Goal: Information Seeking & Learning: Learn about a topic

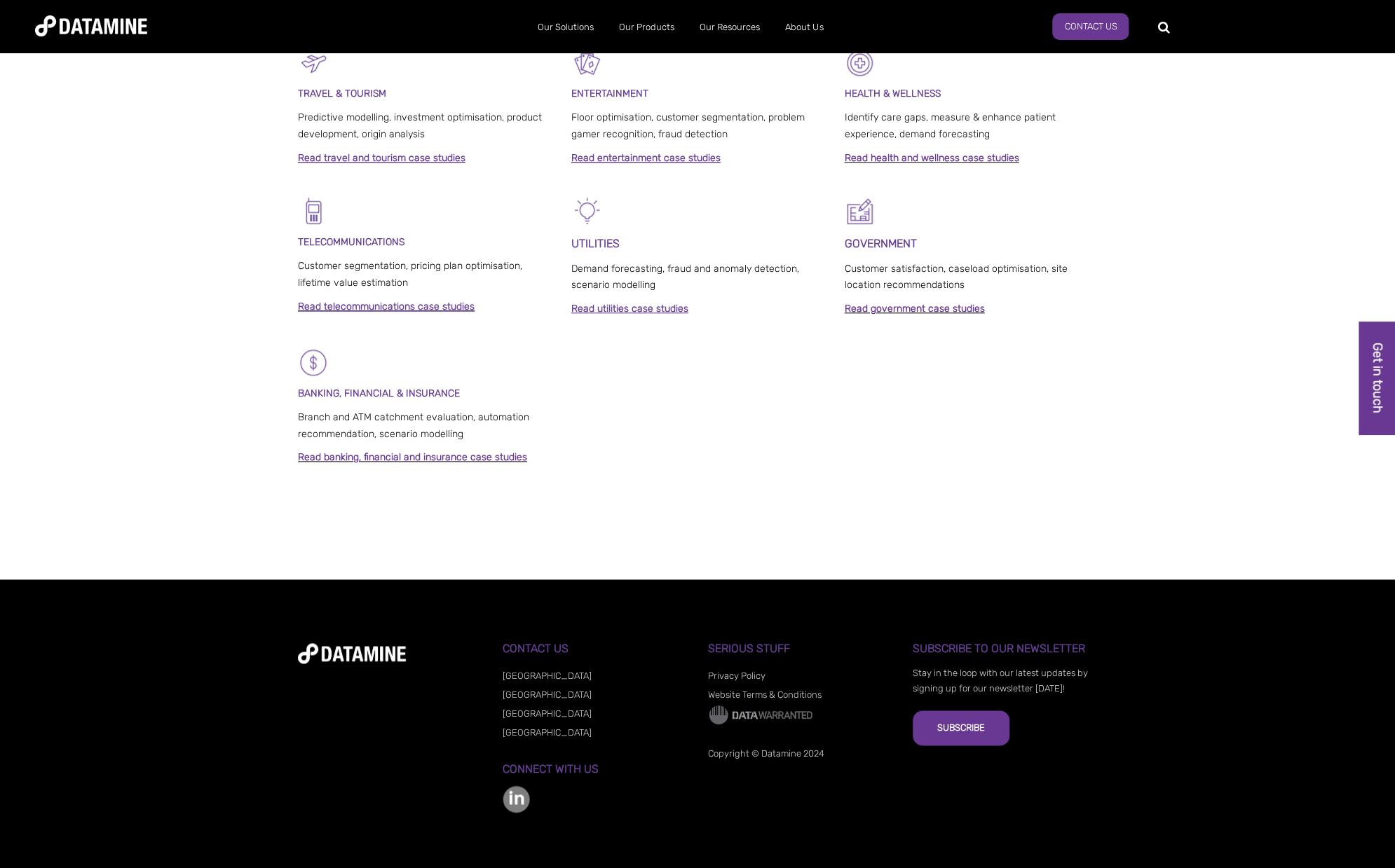
scroll to position [840, 0]
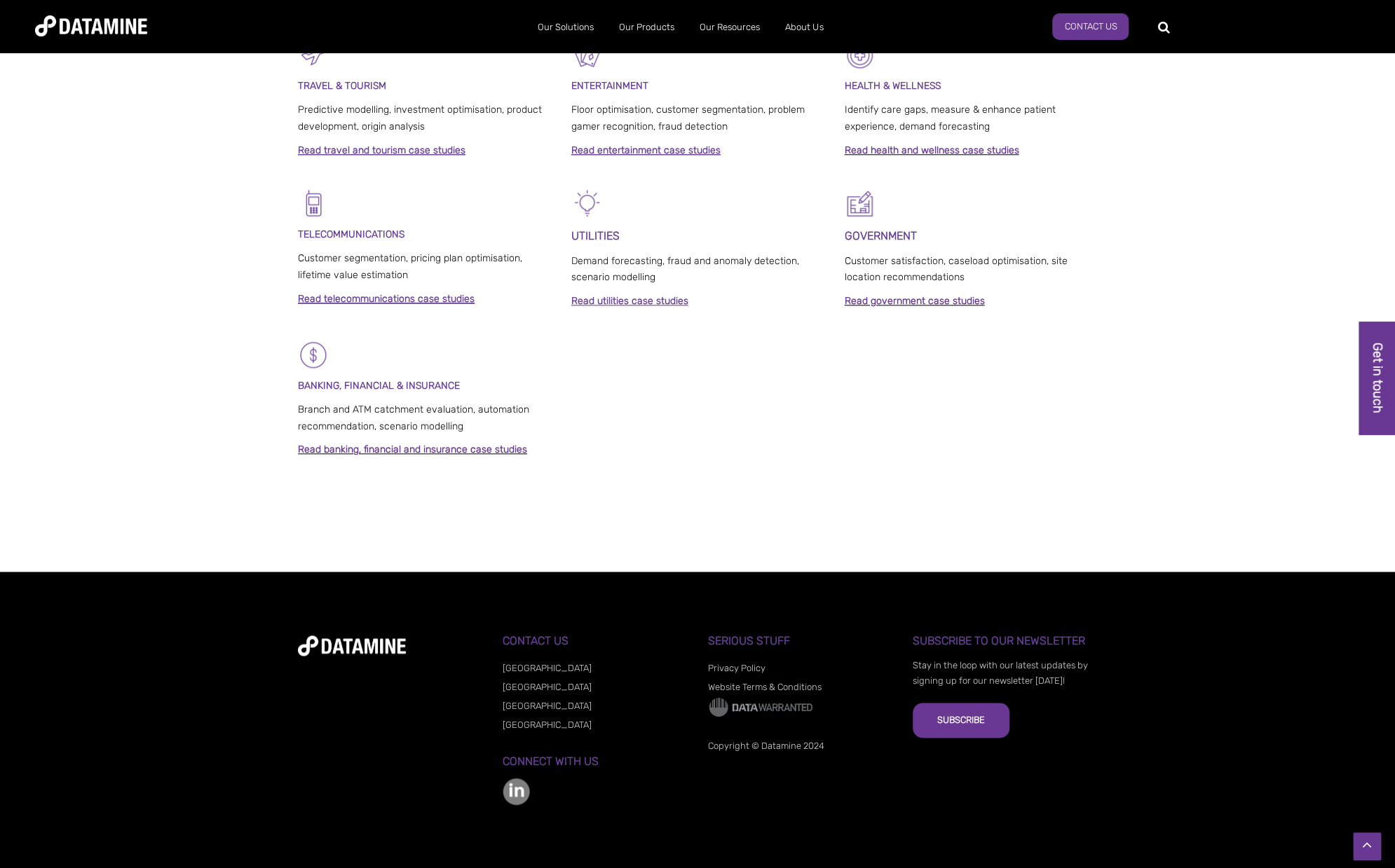
click at [744, 669] on link "Privacy Policy" at bounding box center [736, 668] width 58 height 11
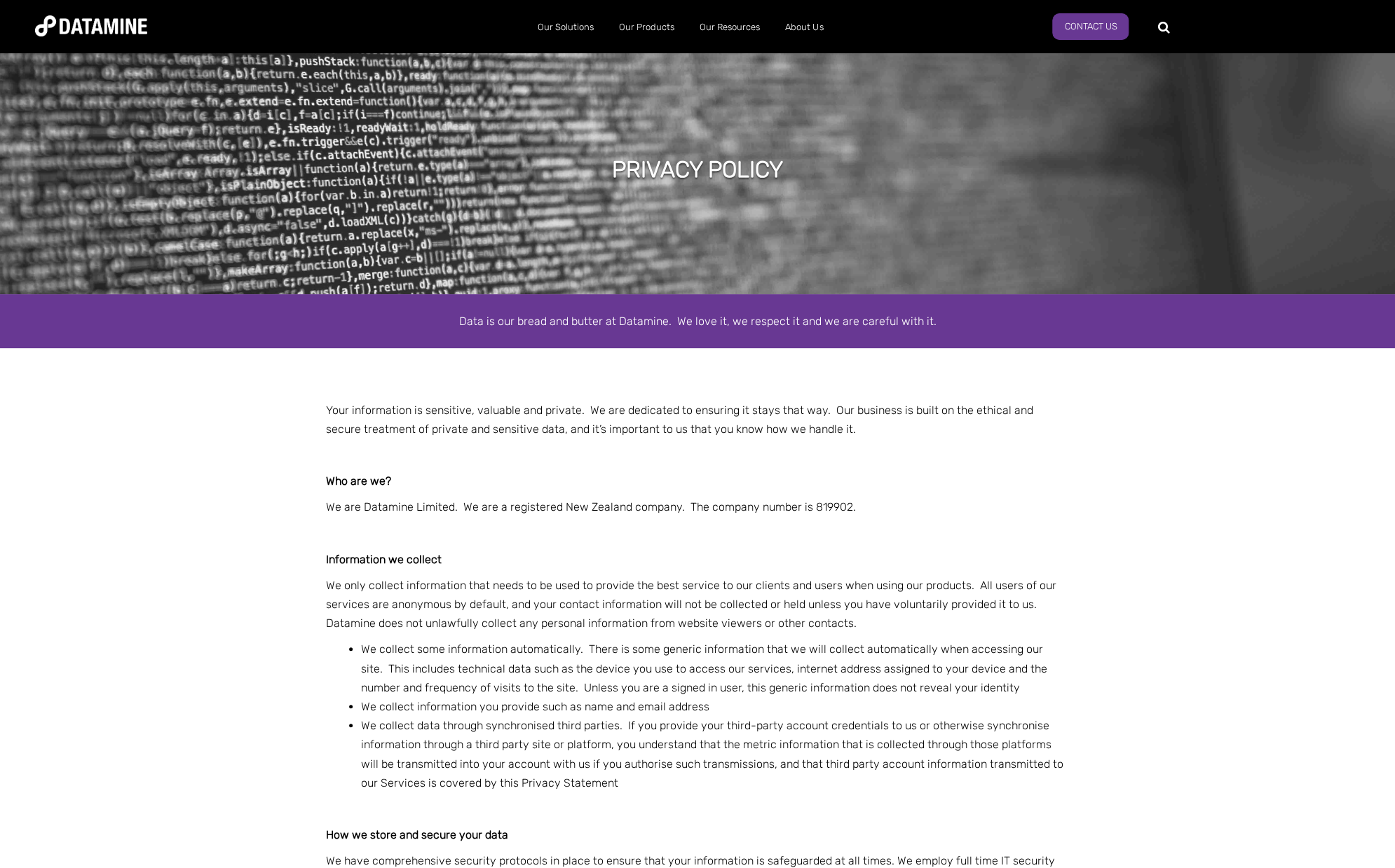
drag, startPoint x: 607, startPoint y: 166, endPoint x: 823, endPoint y: 169, distance: 216.0
click at [823, 169] on div "PRIVACY POLICY" at bounding box center [697, 172] width 1395 height 246
copy h1 "PRIVACY POLICY"
click at [634, 526] on p at bounding box center [697, 533] width 743 height 19
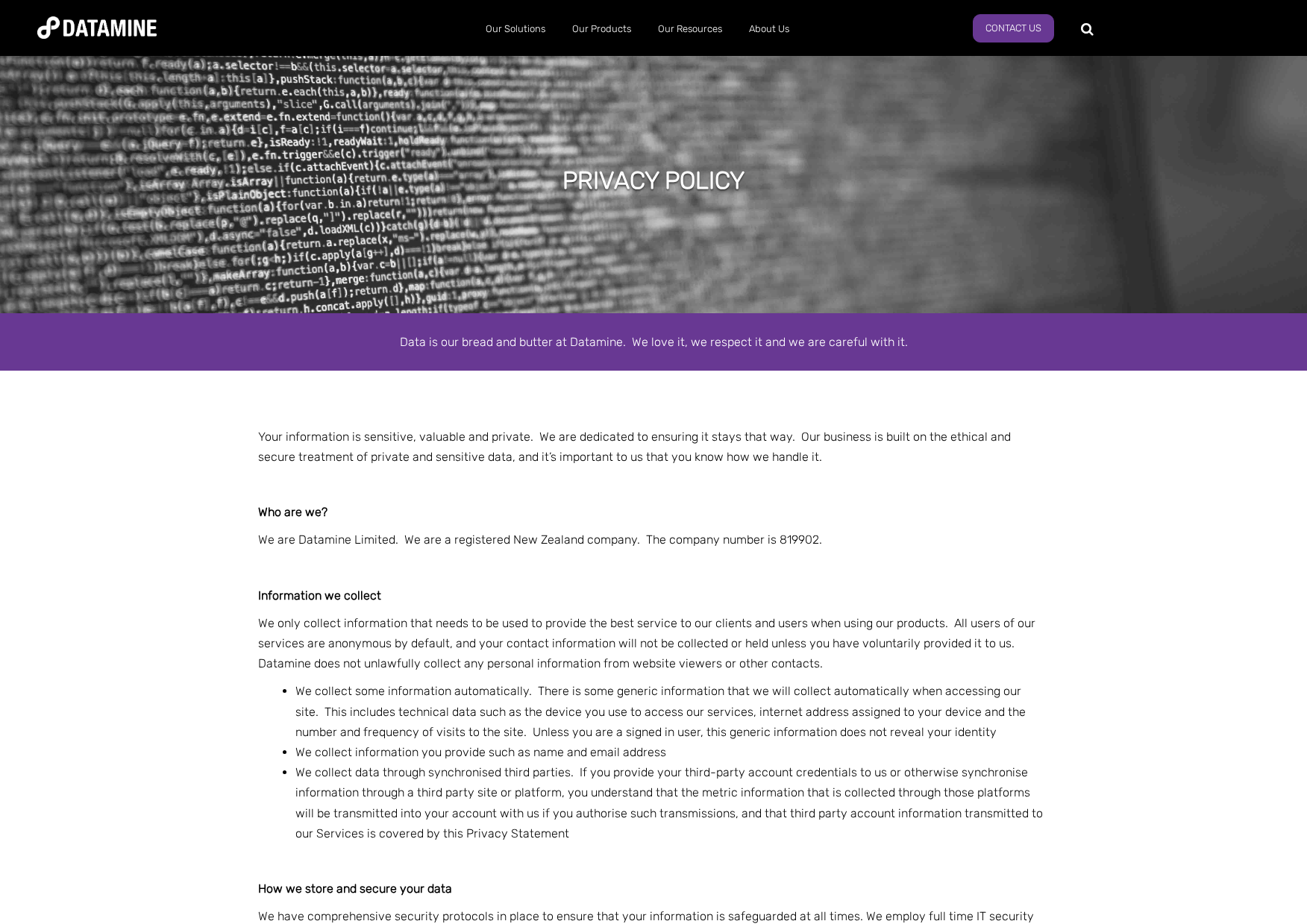
drag, startPoint x: 405, startPoint y: 340, endPoint x: 920, endPoint y: 338, distance: 515.0
click at [920, 338] on div "Data is our bread and butter at Datamine. We love it, we respect it and we are …" at bounding box center [654, 342] width 851 height 20
copy span "Data is our bread and butter at Datamine. We love it, we respect it and we are …"
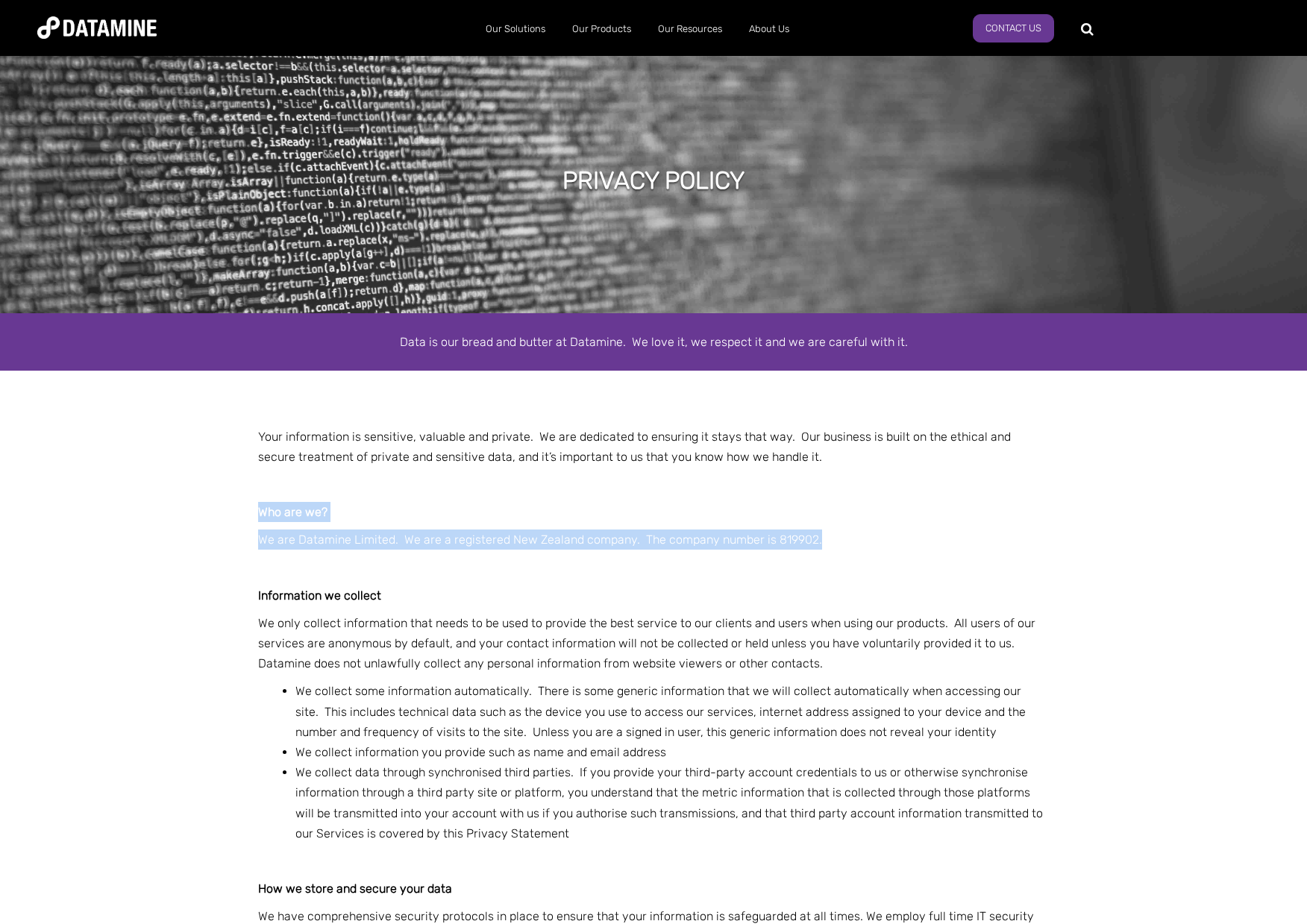
drag, startPoint x: 258, startPoint y: 510, endPoint x: 958, endPoint y: 532, distance: 700.3
copy div "Who are we? We are Datamine Limited. We are a registered New Zealand company. T…"
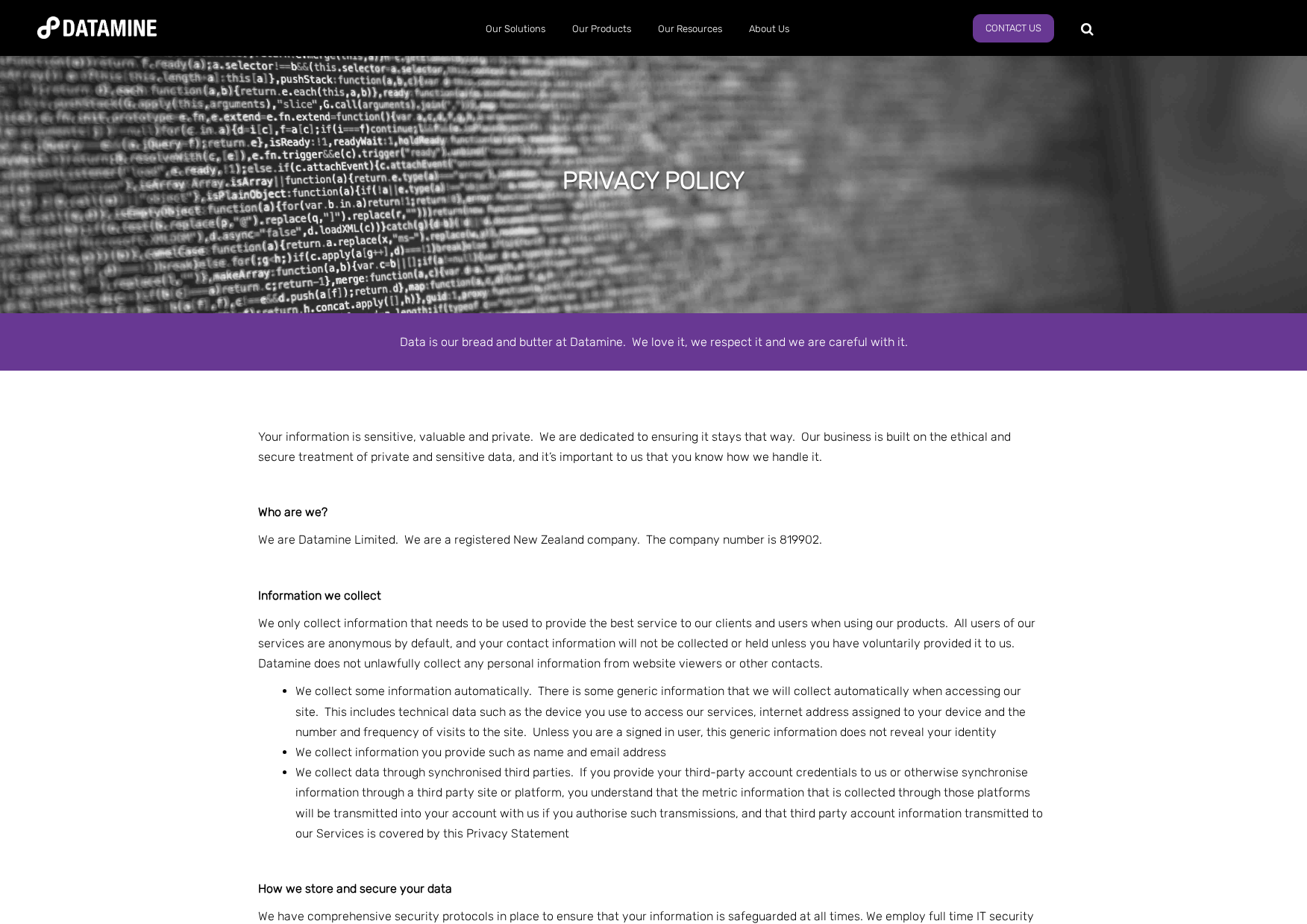
click at [261, 594] on strong "Information we collect" at bounding box center [319, 595] width 123 height 14
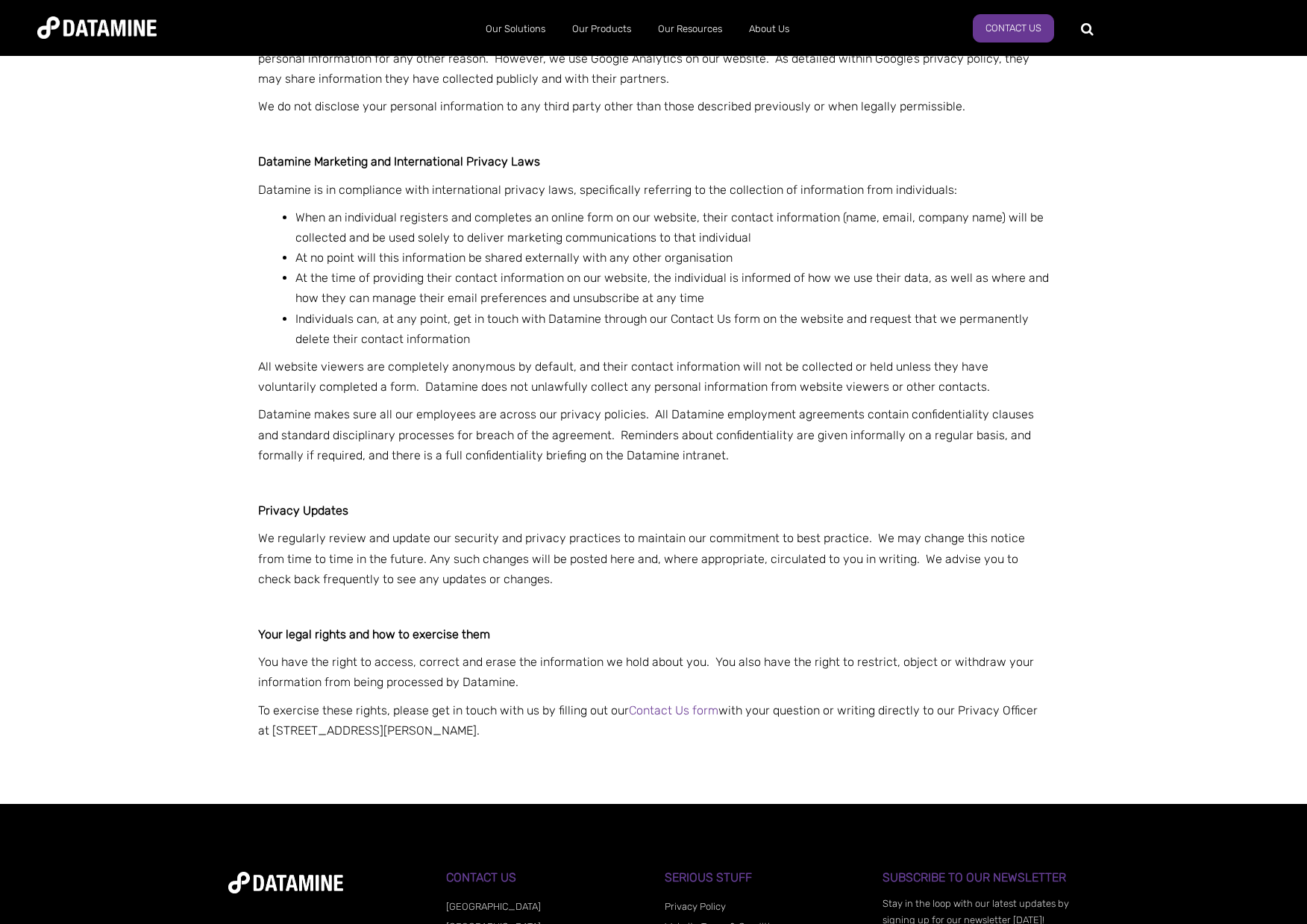
scroll to position [1635, 0]
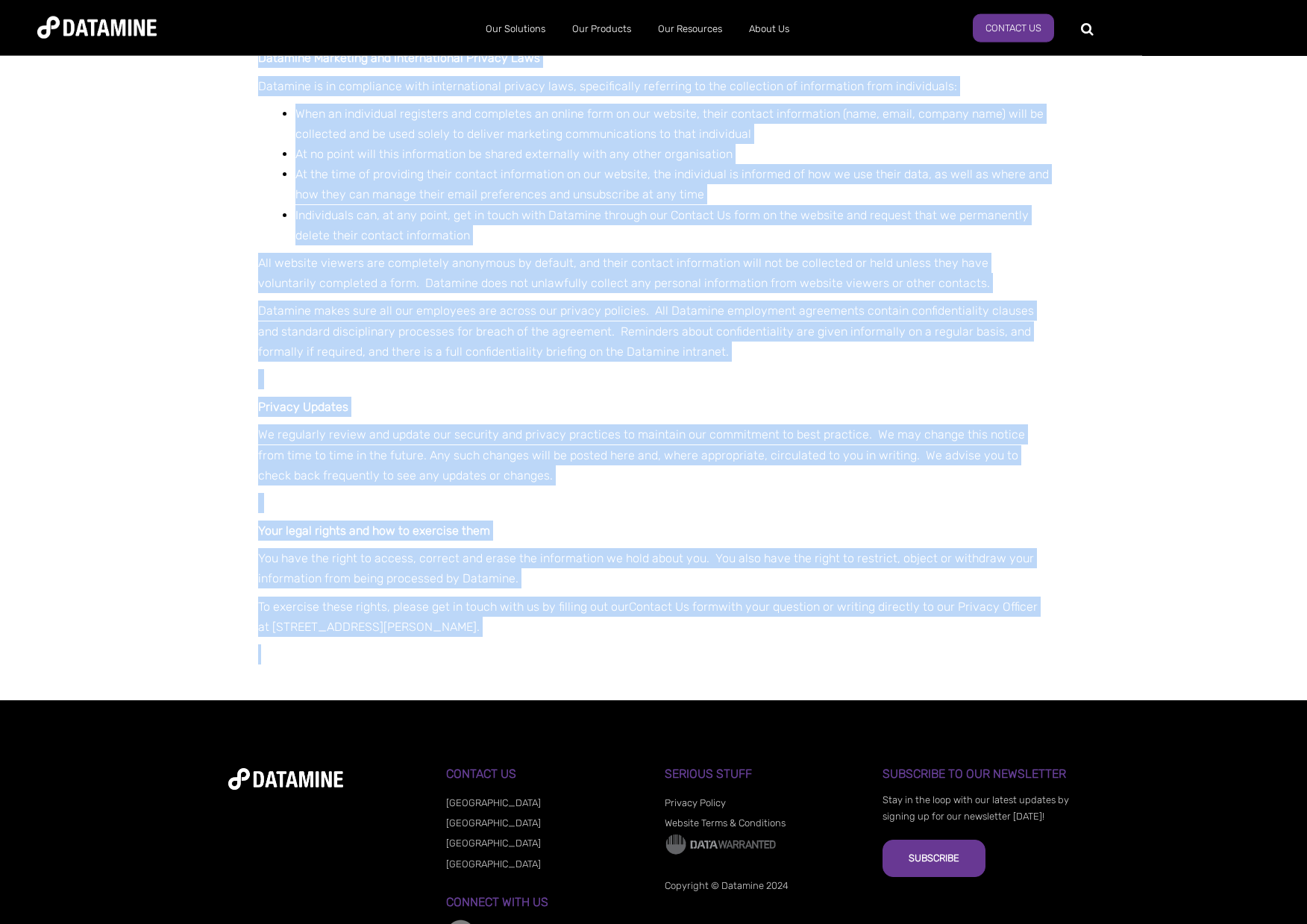
drag, startPoint x: 258, startPoint y: 593, endPoint x: 377, endPoint y: 656, distance: 134.6
copy div "Information we collect We only collect information that needs to be used to pro…"
click at [745, 617] on p "To exercise these rights, please get in touch with us by filling out our Contac…" at bounding box center [653, 617] width 791 height 41
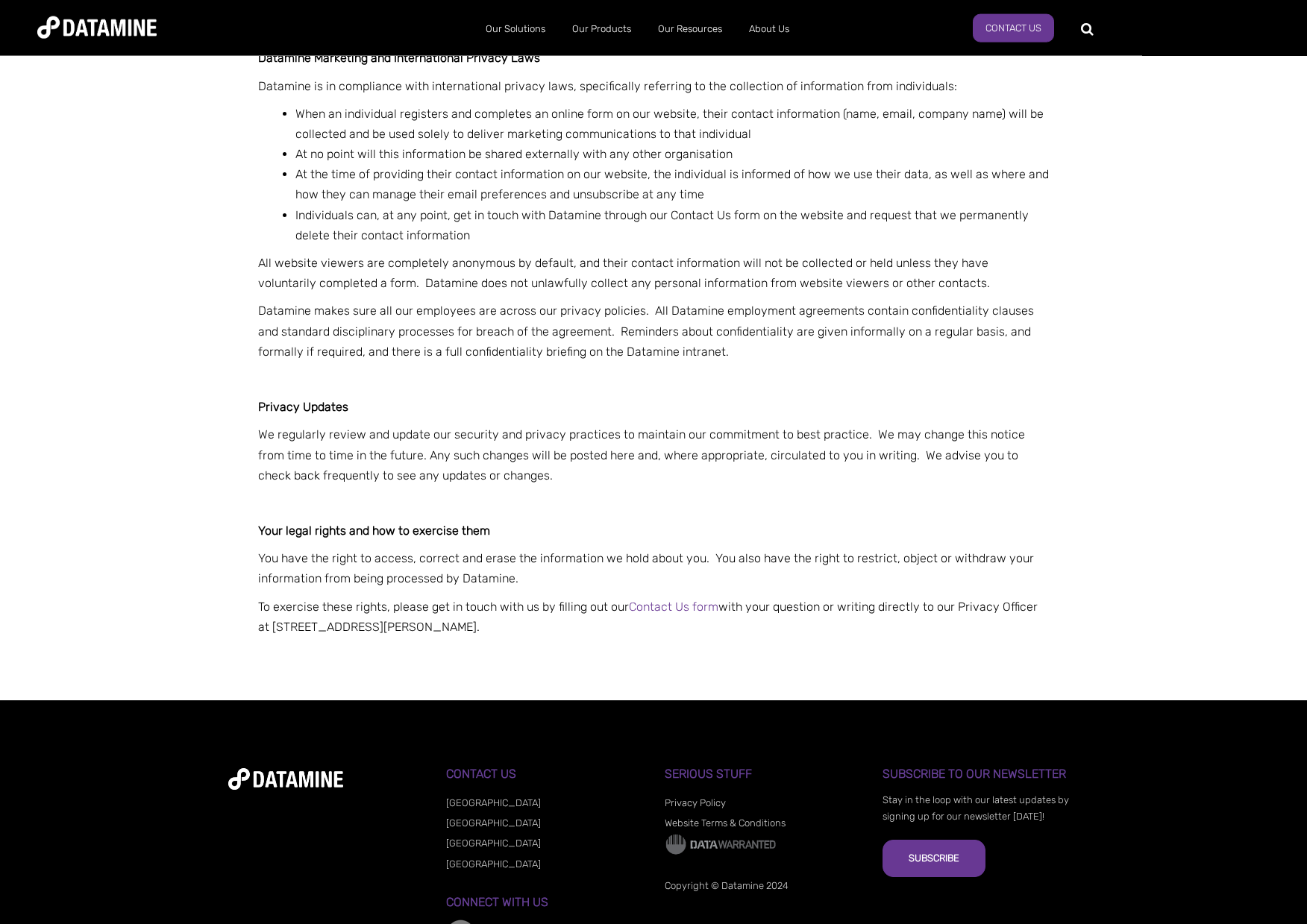
scroll to position [1636, 0]
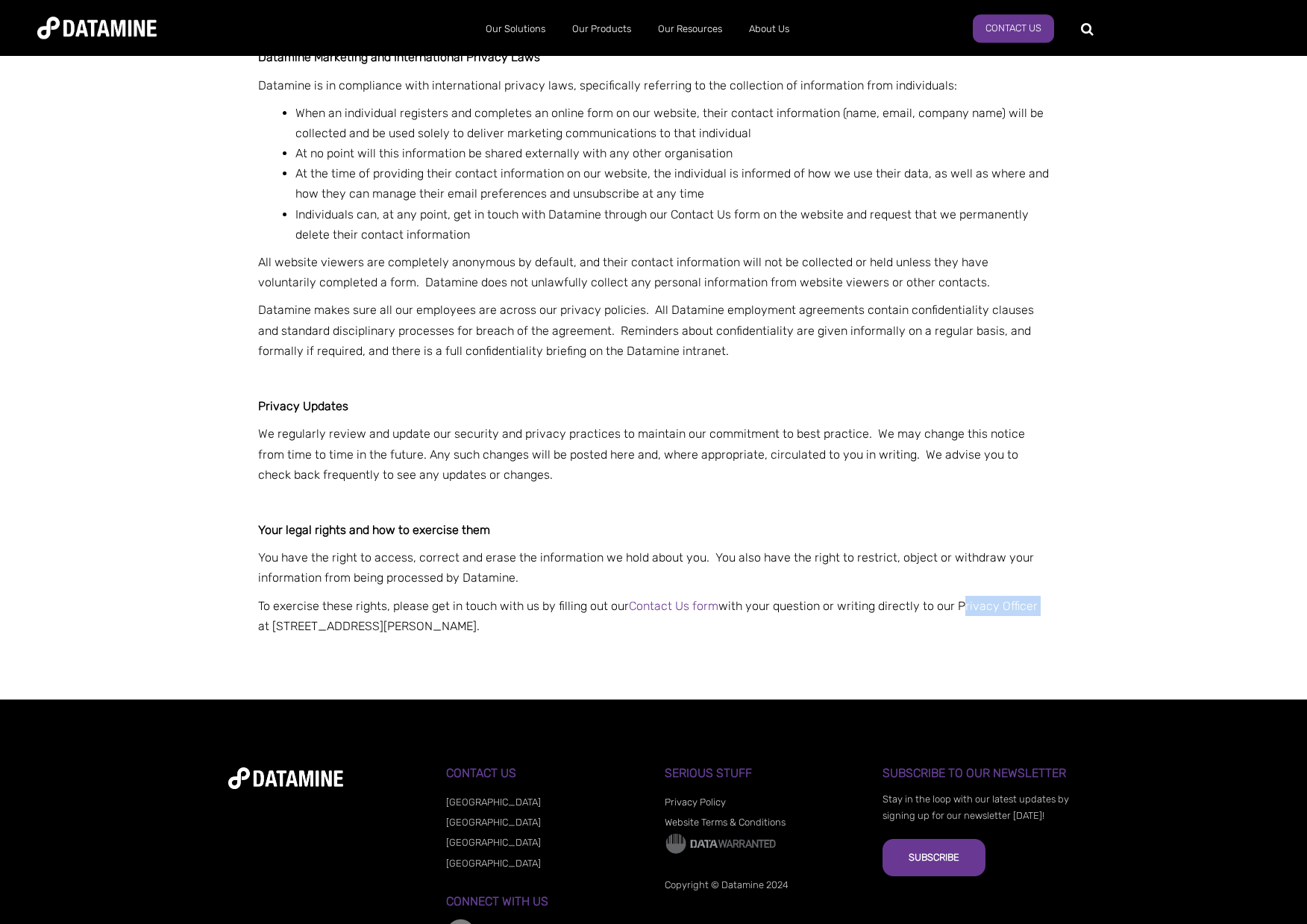
drag, startPoint x: 956, startPoint y: 607, endPoint x: 1034, endPoint y: 605, distance: 78.0
click at [1034, 605] on p "To exercise these rights, please get in touch with us by filling out our Contac…" at bounding box center [653, 616] width 791 height 41
copy p "Privacy Officer"
